Goal: Task Accomplishment & Management: Manage account settings

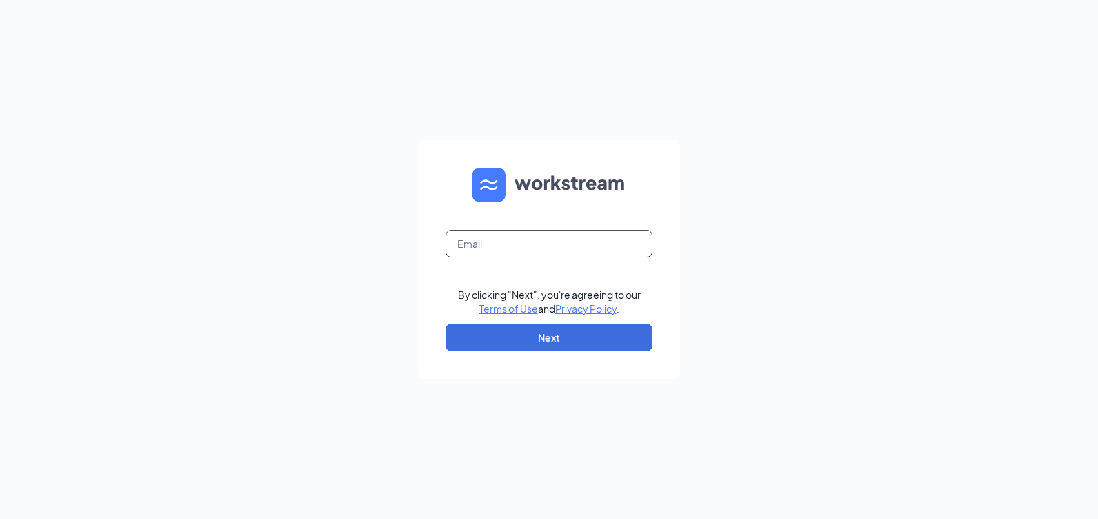
click at [489, 249] on input "text" at bounding box center [549, 244] width 207 height 28
type input "[EMAIL_ADDRESS][DOMAIN_NAME]"
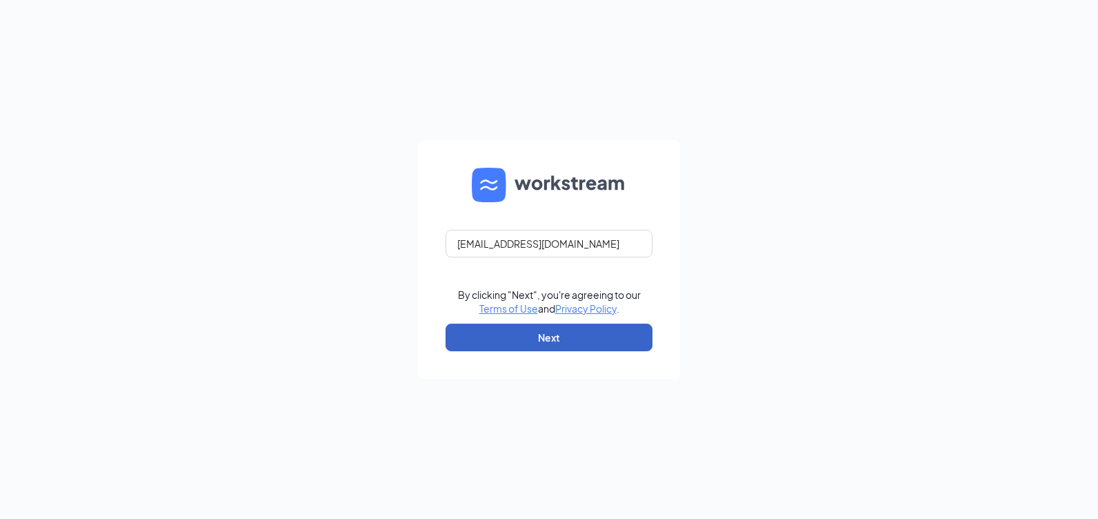
click at [518, 334] on button "Next" at bounding box center [549, 338] width 207 height 28
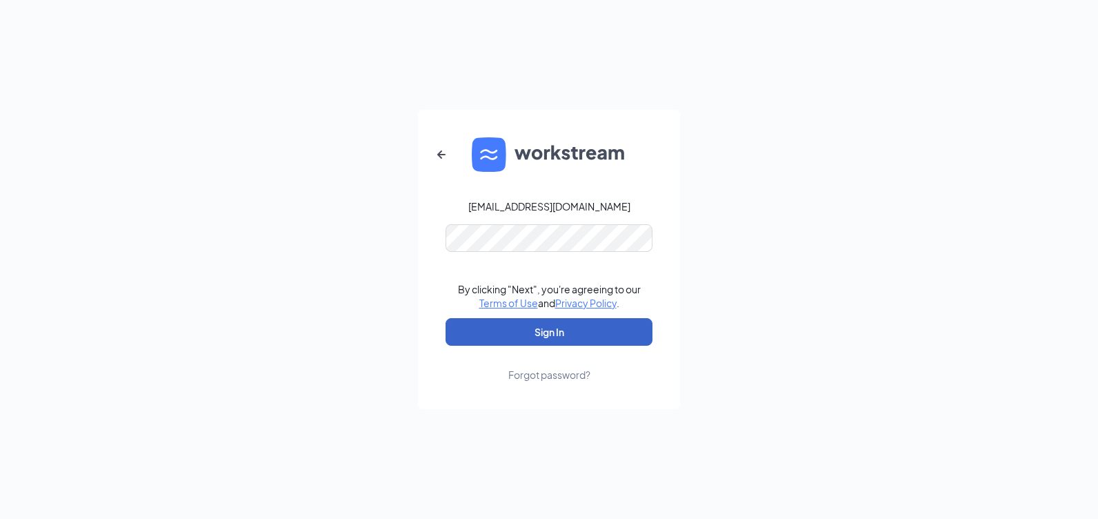
click at [560, 335] on button "Sign In" at bounding box center [549, 332] width 207 height 28
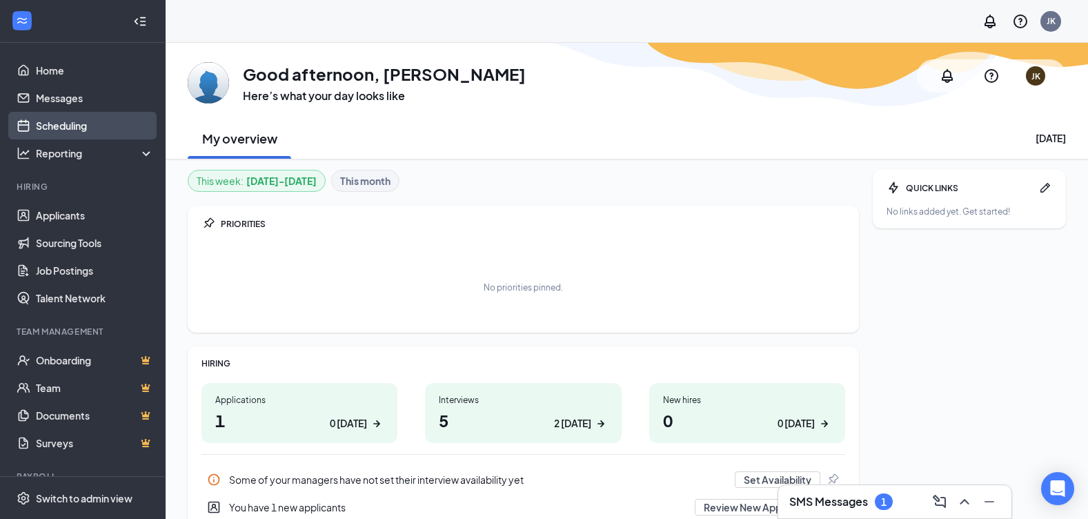
click at [59, 125] on link "Scheduling" at bounding box center [95, 126] width 118 height 28
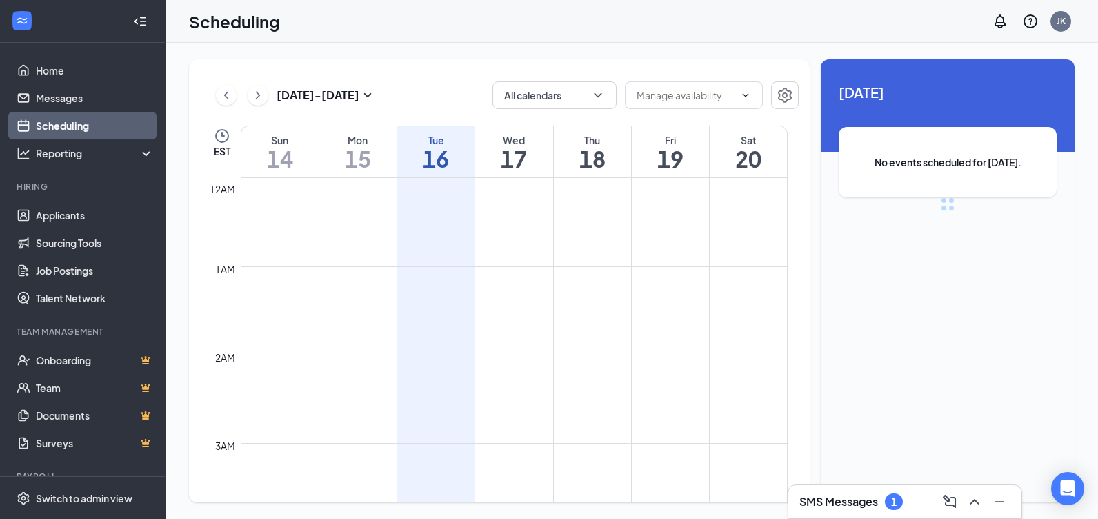
scroll to position [678, 0]
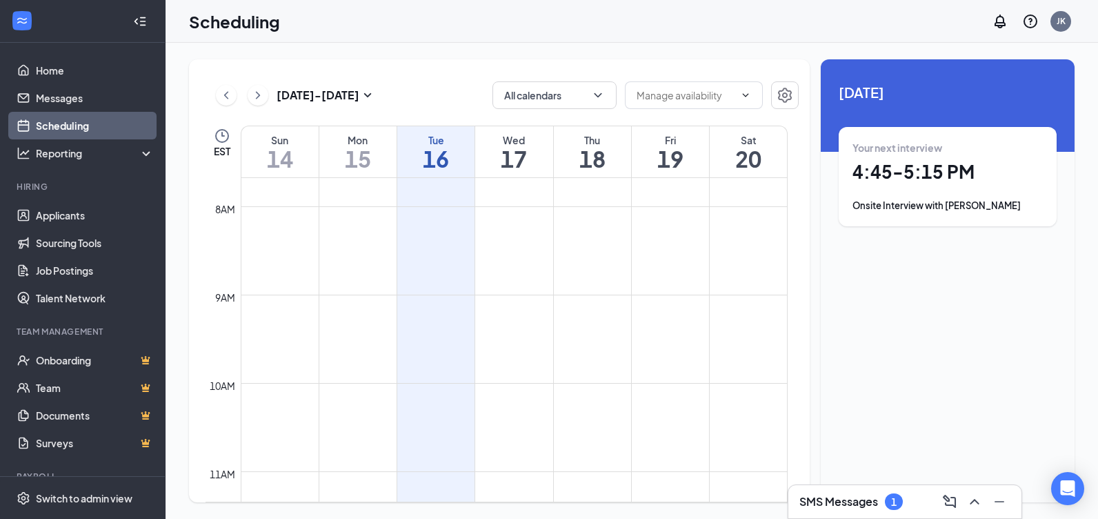
click at [908, 172] on h1 "4:45 - 5:15 PM" at bounding box center [948, 171] width 190 height 23
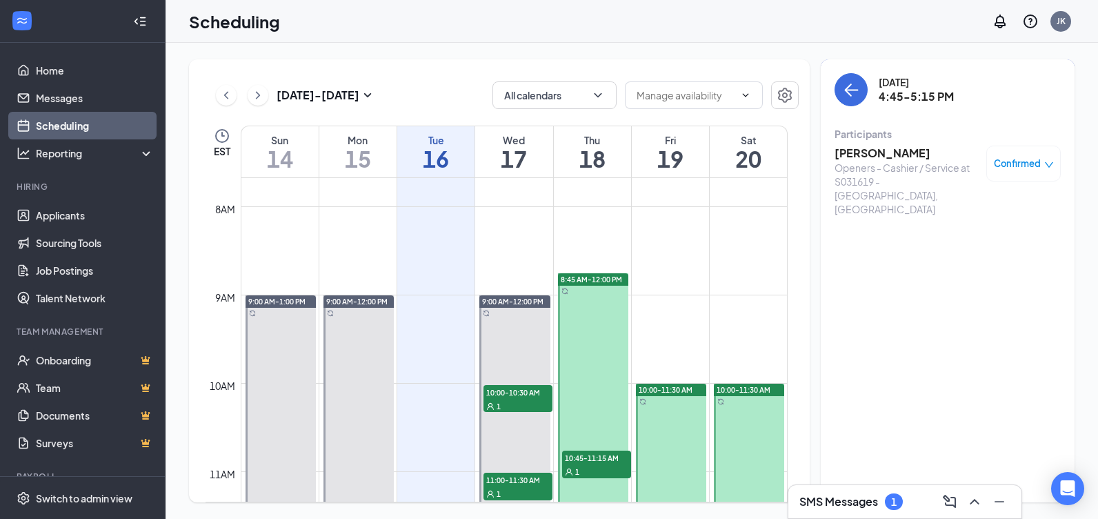
click at [1048, 163] on icon "down" at bounding box center [1049, 165] width 10 height 10
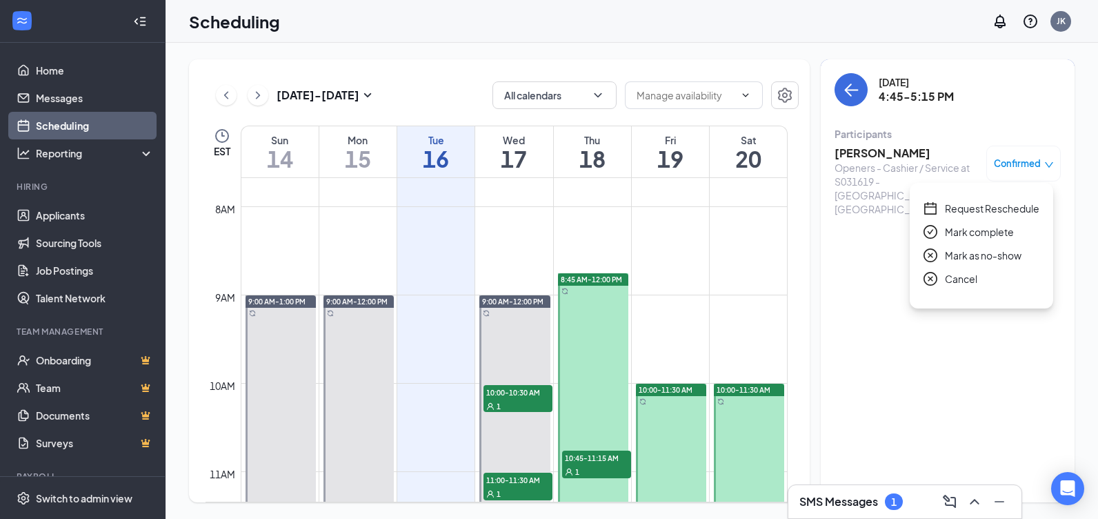
click at [990, 211] on span "Request Reschedule" at bounding box center [992, 208] width 94 height 15
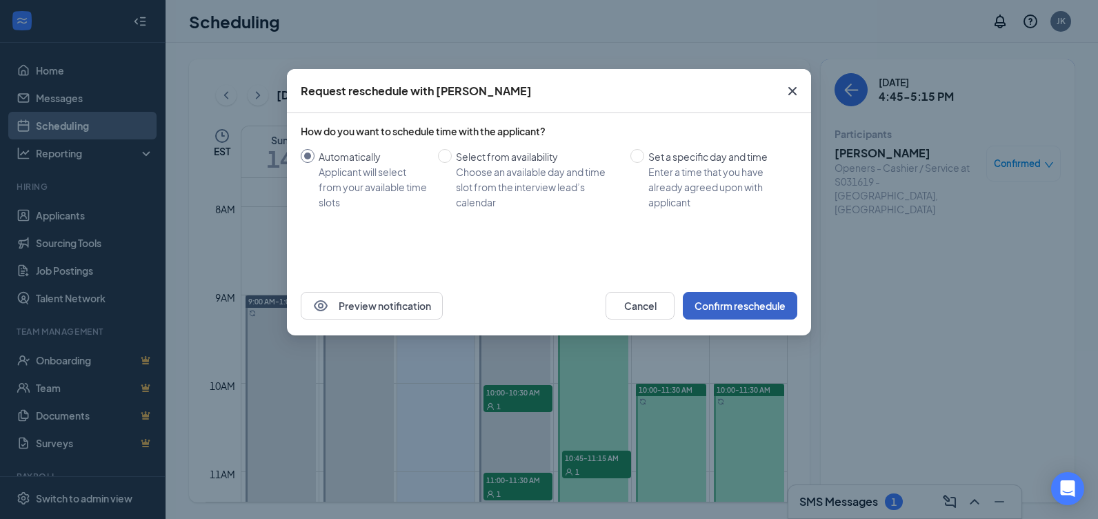
click at [744, 308] on button "Confirm reschedule" at bounding box center [740, 306] width 115 height 28
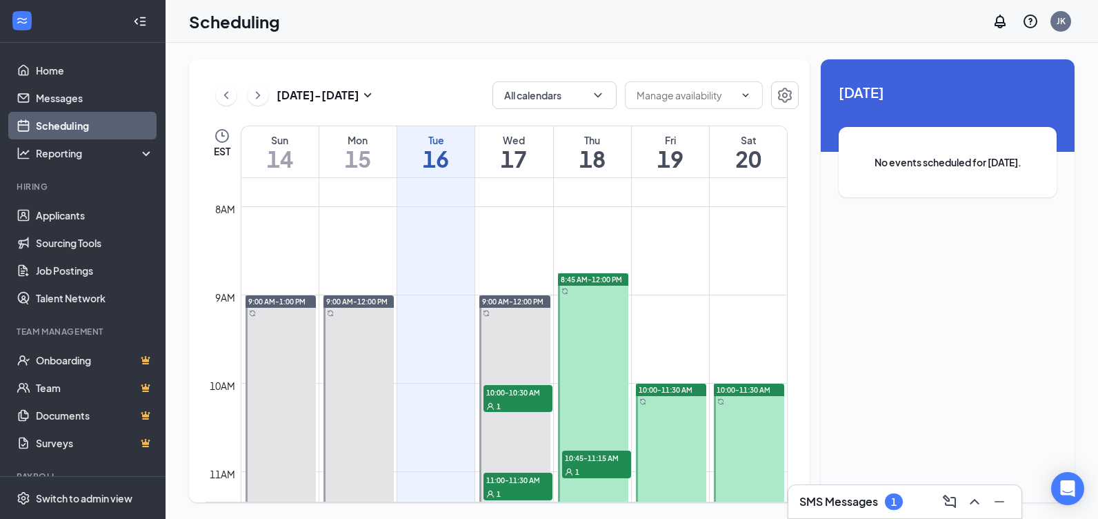
click at [507, 161] on h1 "17" at bounding box center [513, 158] width 77 height 23
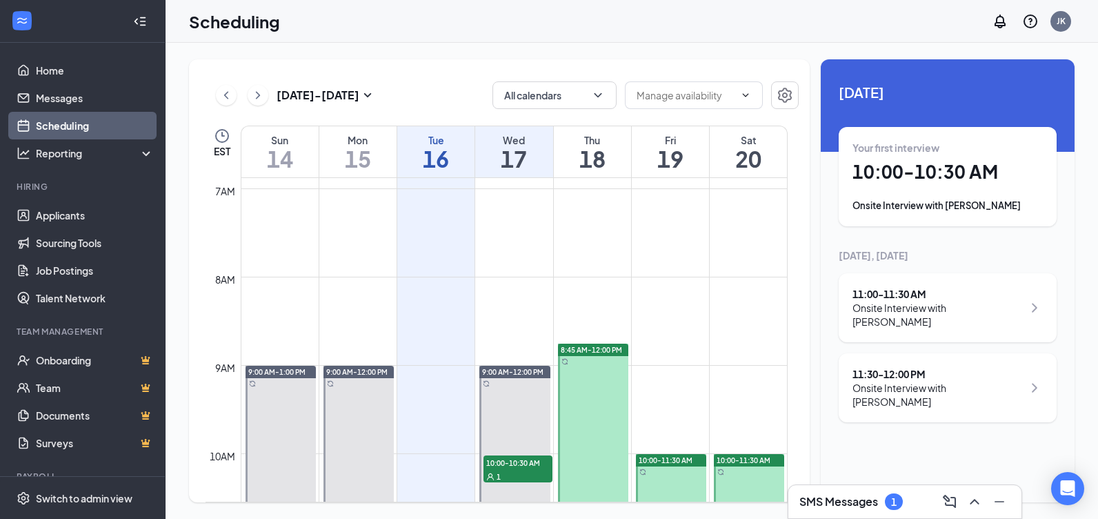
scroll to position [568, 0]
